Goal: Navigation & Orientation: Find specific page/section

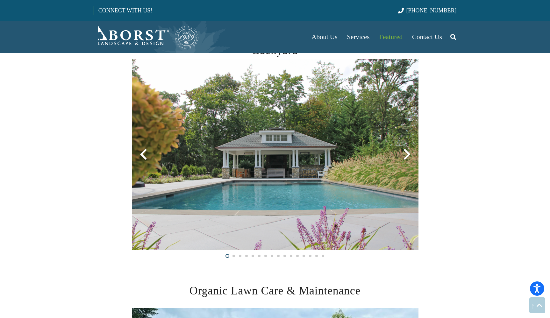
scroll to position [394, 0]
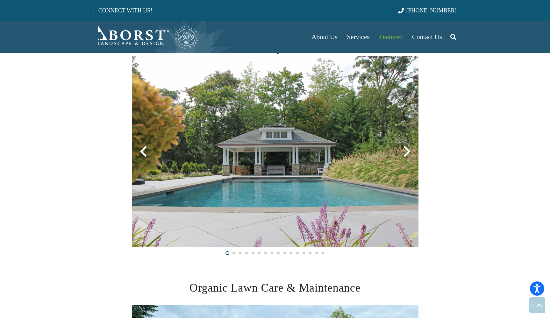
click at [404, 156] on div at bounding box center [407, 151] width 23 height 23
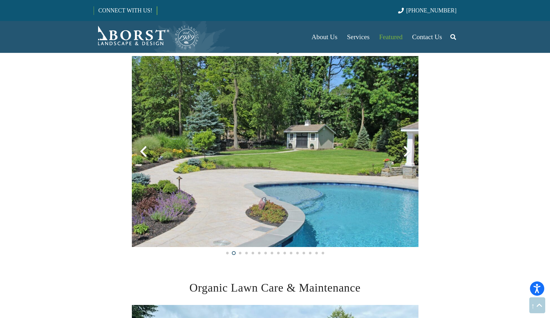
click at [404, 156] on div at bounding box center [407, 151] width 23 height 23
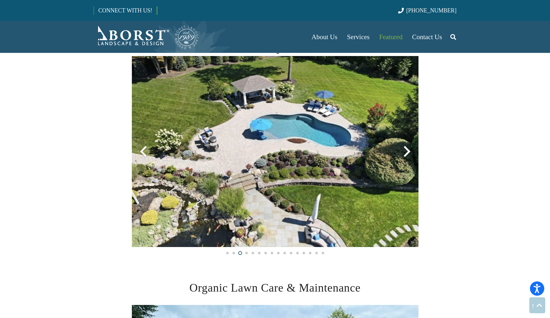
click at [404, 156] on div at bounding box center [407, 151] width 23 height 23
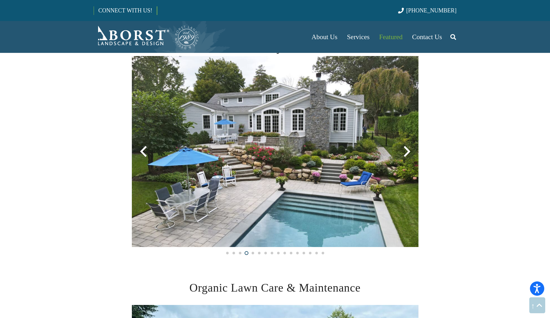
click at [404, 156] on div at bounding box center [407, 151] width 23 height 23
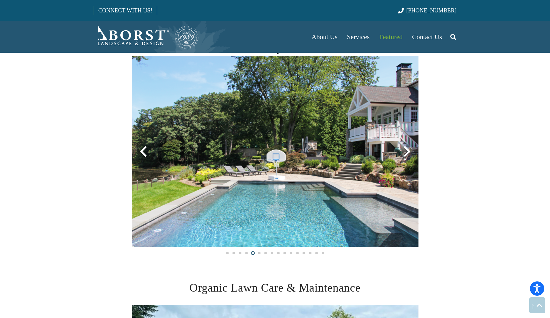
click at [404, 156] on div at bounding box center [407, 151] width 23 height 23
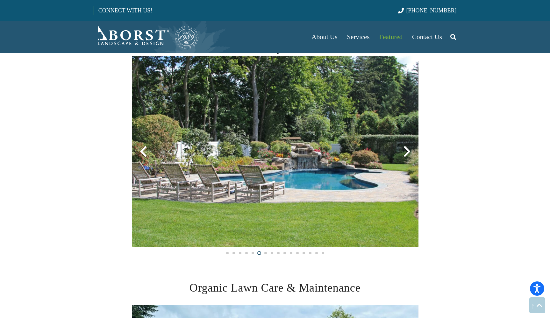
click at [404, 156] on div at bounding box center [407, 151] width 23 height 23
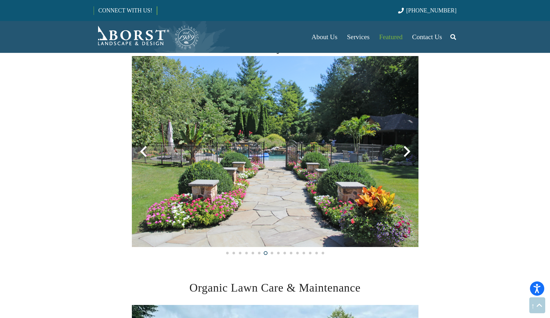
click at [404, 156] on div at bounding box center [407, 151] width 23 height 23
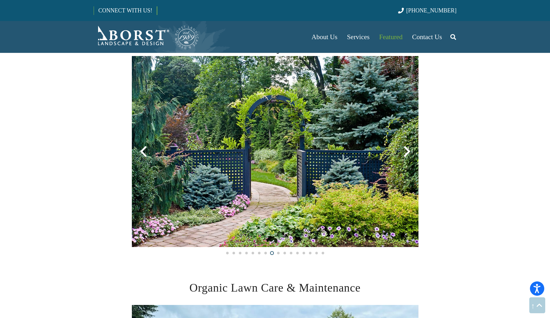
click at [404, 156] on div at bounding box center [407, 151] width 23 height 23
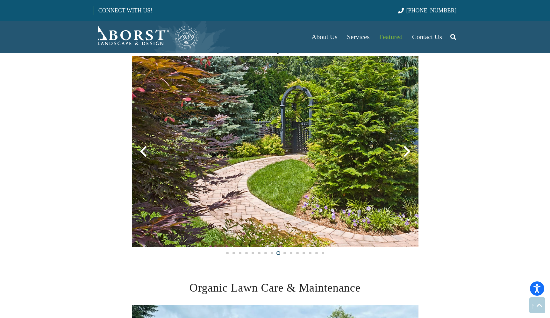
click at [404, 156] on div at bounding box center [407, 151] width 23 height 23
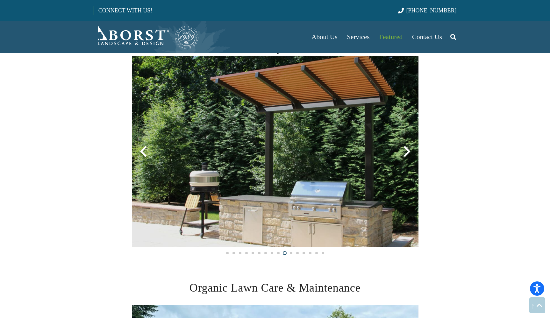
click at [404, 156] on div at bounding box center [407, 151] width 23 height 23
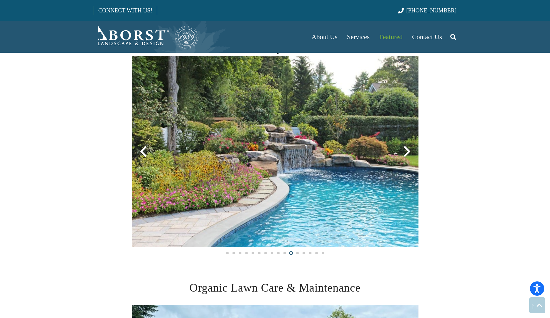
click at [404, 156] on div at bounding box center [407, 151] width 23 height 23
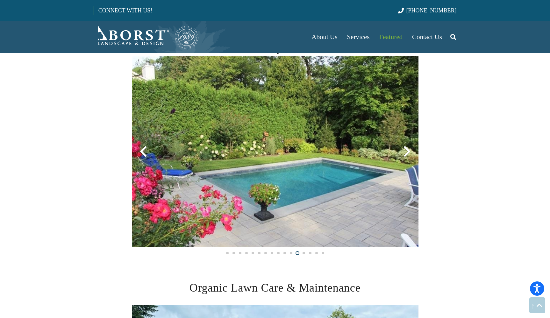
click at [404, 156] on div at bounding box center [407, 151] width 23 height 23
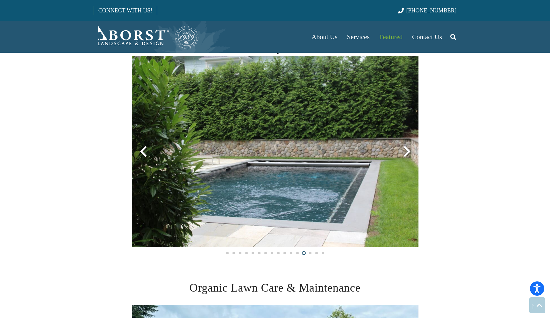
click at [404, 156] on div at bounding box center [407, 151] width 23 height 23
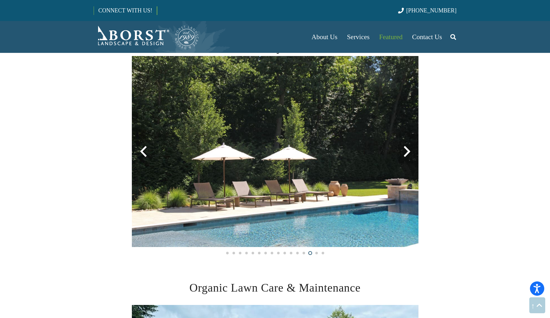
click at [404, 156] on div at bounding box center [407, 151] width 23 height 23
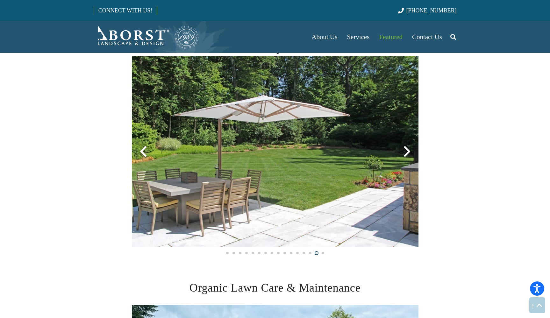
click at [404, 156] on div at bounding box center [407, 151] width 23 height 23
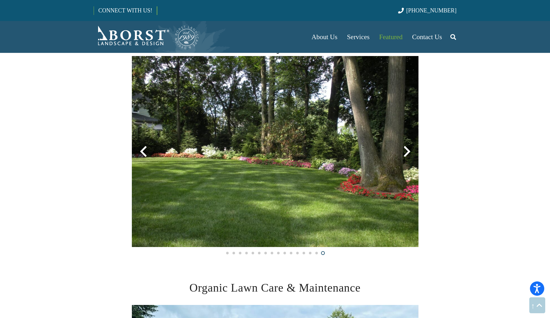
click at [404, 156] on div at bounding box center [407, 151] width 23 height 23
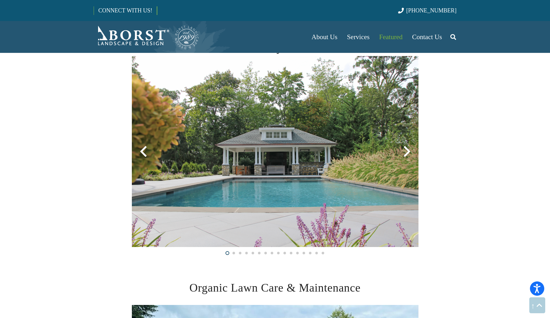
click at [404, 156] on div at bounding box center [407, 151] width 23 height 23
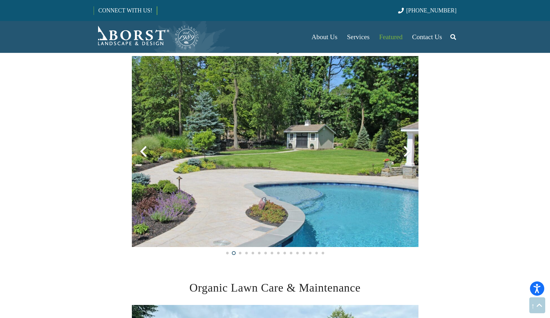
click at [404, 156] on div at bounding box center [407, 151] width 23 height 23
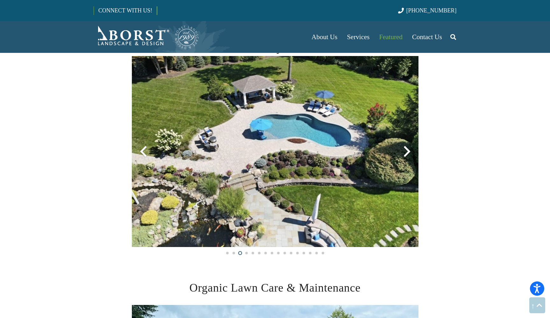
click at [404, 156] on div at bounding box center [407, 151] width 23 height 23
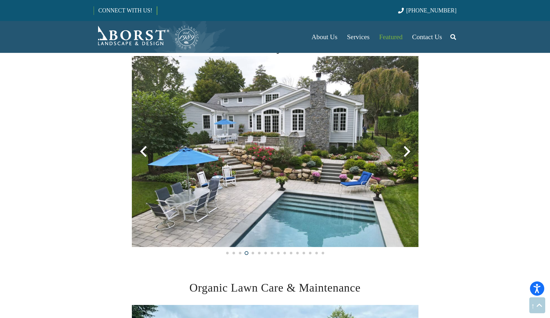
click at [404, 156] on div at bounding box center [407, 151] width 23 height 23
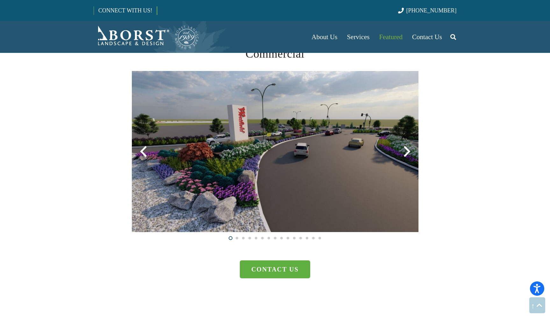
scroll to position [1636, 0]
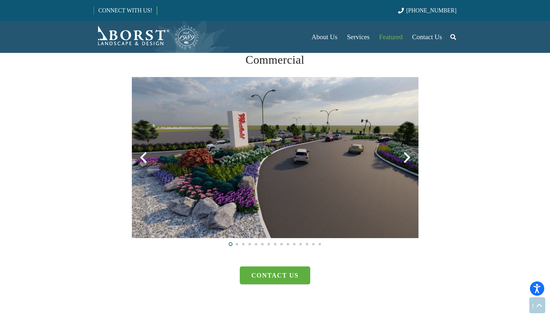
click at [406, 154] on div at bounding box center [407, 157] width 23 height 23
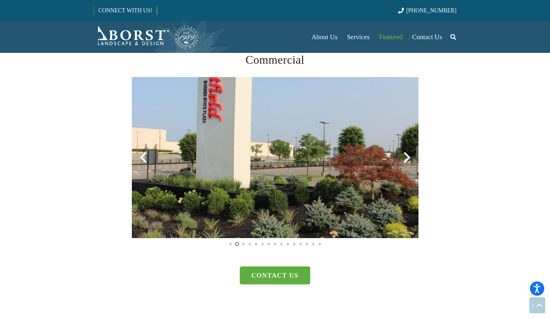
click at [406, 154] on div at bounding box center [407, 157] width 23 height 23
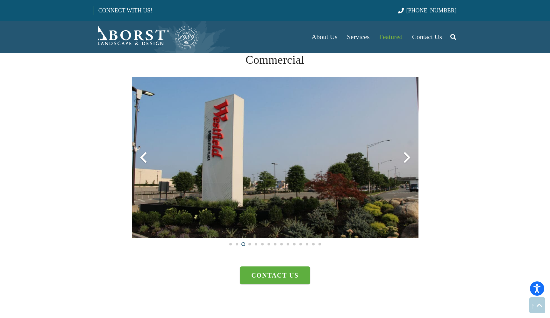
click at [406, 154] on div at bounding box center [407, 157] width 23 height 23
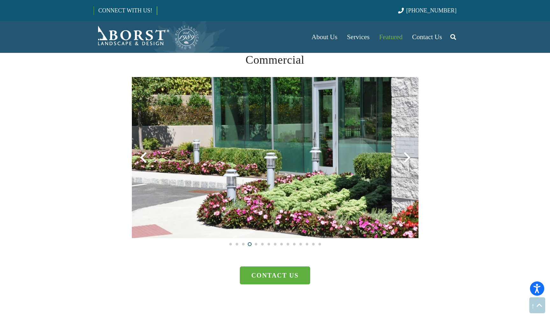
click at [406, 154] on div at bounding box center [407, 157] width 23 height 23
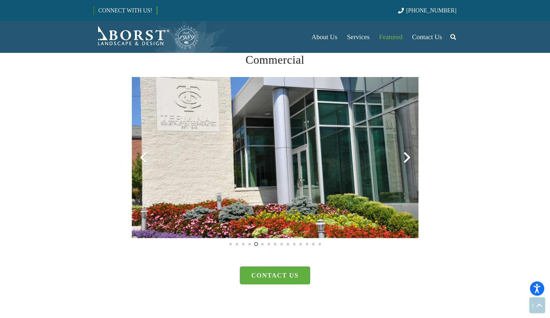
click at [406, 154] on div at bounding box center [407, 157] width 23 height 23
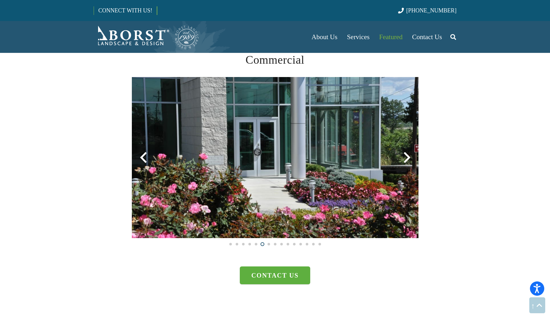
click at [406, 154] on div at bounding box center [407, 157] width 23 height 23
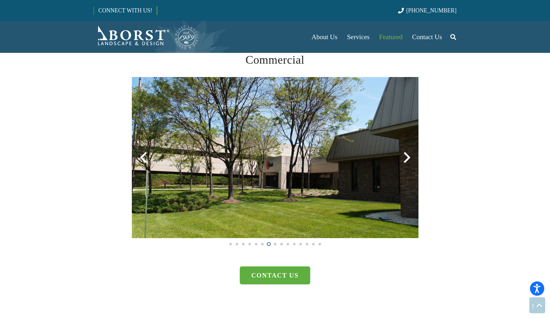
click at [406, 154] on div at bounding box center [407, 157] width 23 height 23
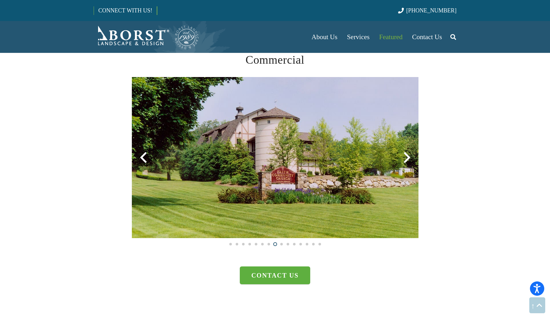
click at [406, 154] on div at bounding box center [407, 157] width 23 height 23
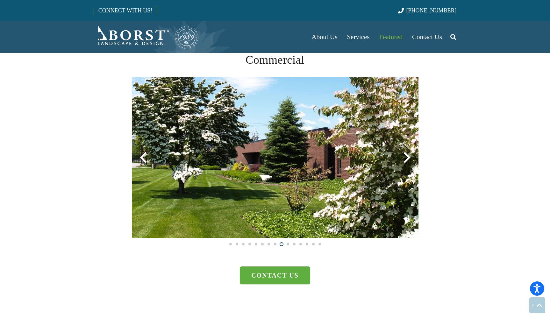
click at [406, 154] on div at bounding box center [407, 157] width 23 height 23
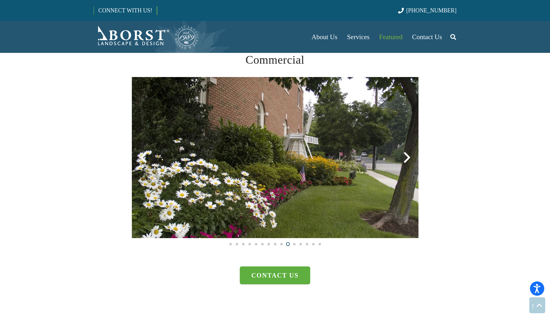
click at [406, 154] on div at bounding box center [407, 157] width 23 height 23
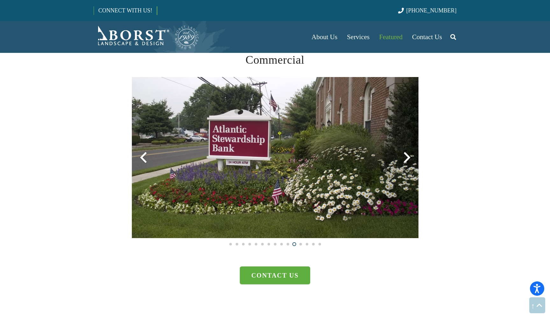
click at [406, 154] on div at bounding box center [407, 157] width 23 height 23
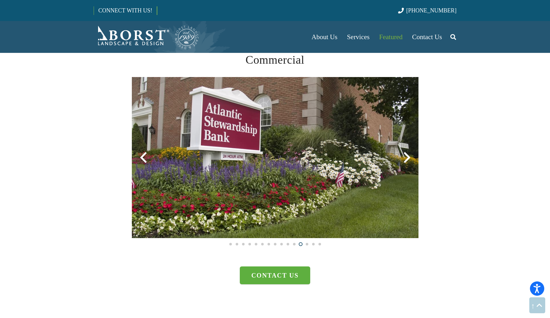
click at [406, 154] on div at bounding box center [407, 157] width 23 height 23
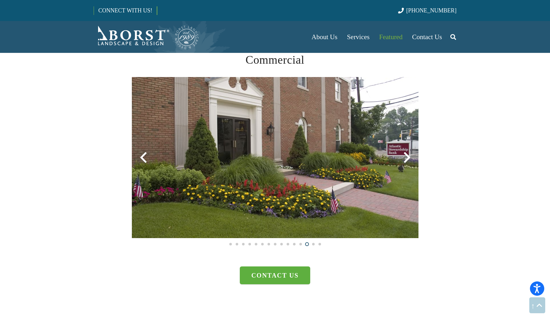
click at [406, 154] on div at bounding box center [407, 157] width 23 height 23
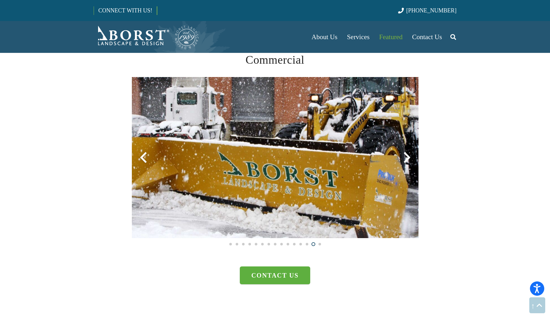
click at [406, 154] on div at bounding box center [407, 157] width 23 height 23
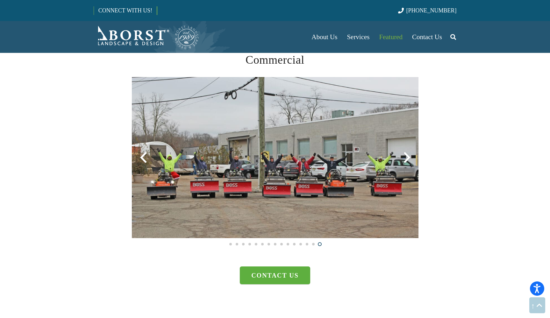
click at [406, 154] on div at bounding box center [407, 157] width 23 height 23
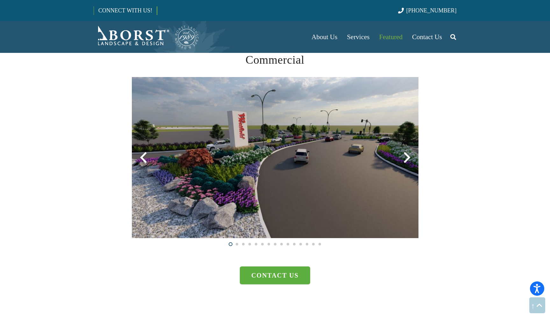
click at [406, 154] on div at bounding box center [407, 157] width 23 height 23
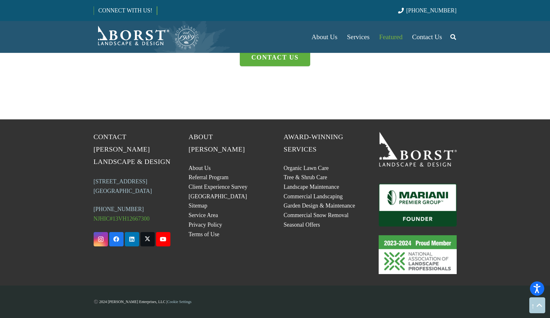
scroll to position [1854, 0]
click at [211, 194] on link "[GEOGRAPHIC_DATA]" at bounding box center [218, 197] width 59 height 6
